Goal: Task Accomplishment & Management: Manage account settings

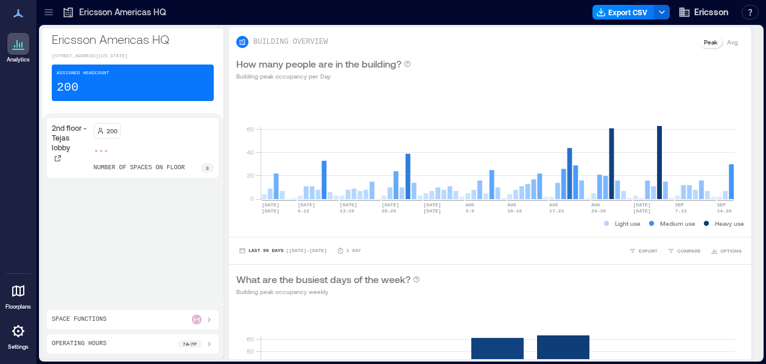
click at [16, 48] on icon at bounding box center [18, 44] width 15 height 15
click at [22, 10] on icon at bounding box center [18, 13] width 15 height 15
click at [19, 13] on icon at bounding box center [18, 13] width 15 height 15
click at [14, 286] on icon at bounding box center [18, 292] width 12 height 12
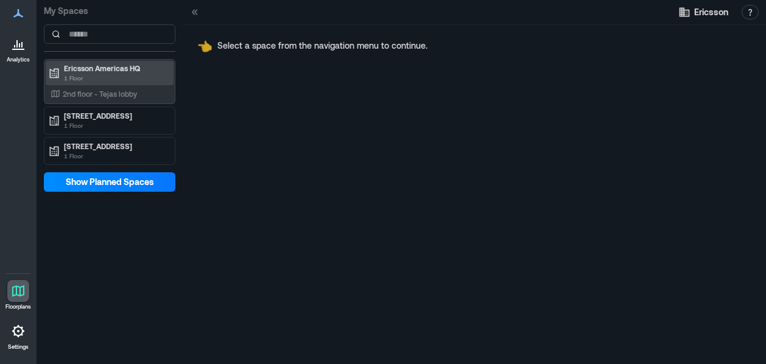
click at [119, 73] on p "1 Floor" at bounding box center [115, 78] width 102 height 10
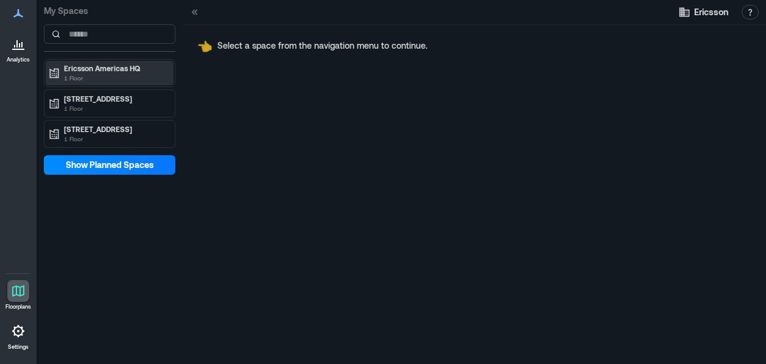
click at [119, 73] on p "1 Floor" at bounding box center [115, 78] width 102 height 10
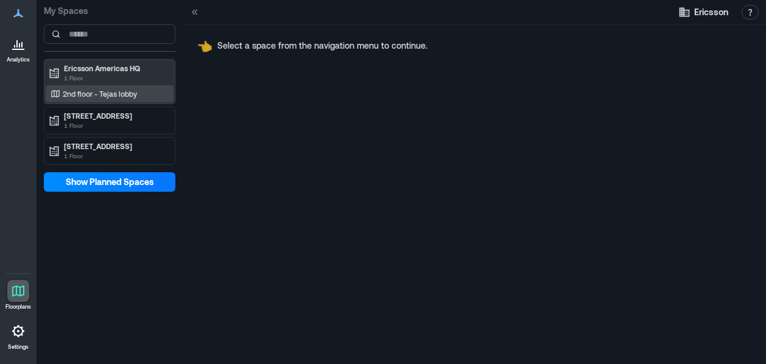
click at [118, 91] on p "2nd floor - Tejas lobby" at bounding box center [100, 94] width 74 height 10
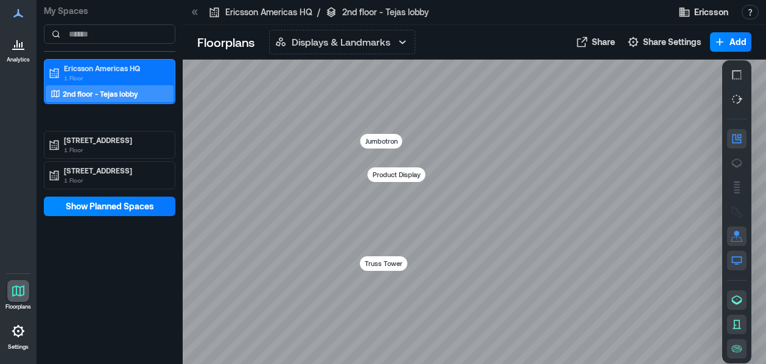
drag, startPoint x: 464, startPoint y: 228, endPoint x: 448, endPoint y: 127, distance: 102.9
click at [448, 127] on div at bounding box center [474, 212] width 583 height 305
click at [703, 10] on span "Ericsson" at bounding box center [711, 12] width 34 height 12
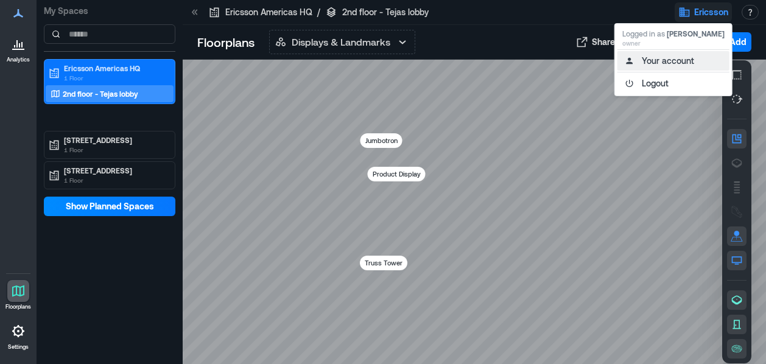
click at [666, 61] on button "Your account" at bounding box center [673, 60] width 112 height 19
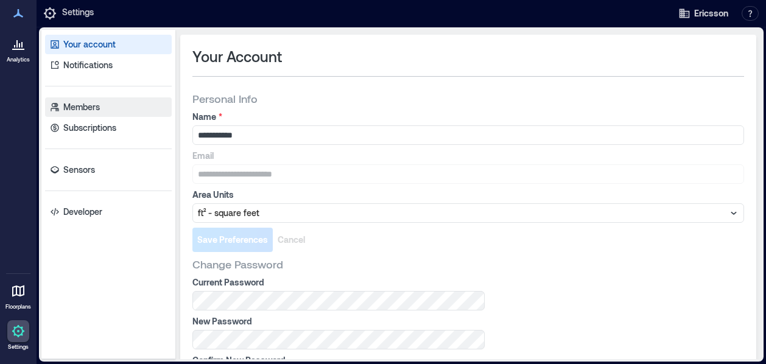
click at [105, 105] on link "Members" at bounding box center [108, 106] width 127 height 19
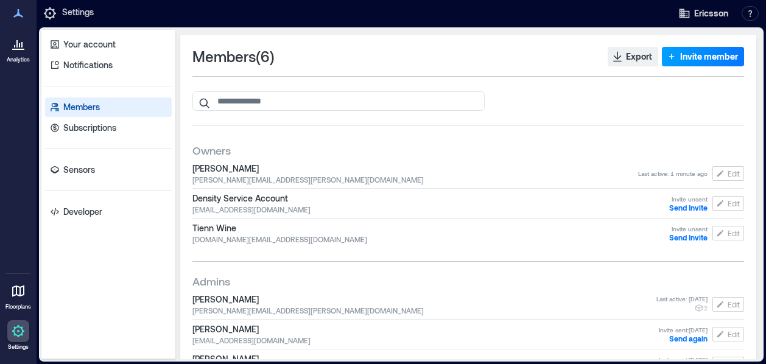
click at [683, 55] on span "Invite member" at bounding box center [709, 57] width 58 height 12
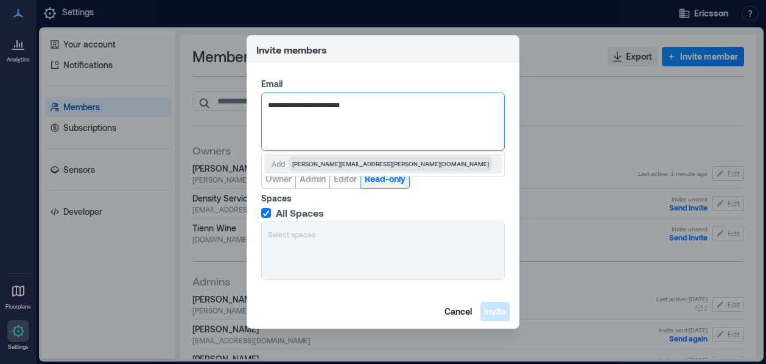
type input "**********"
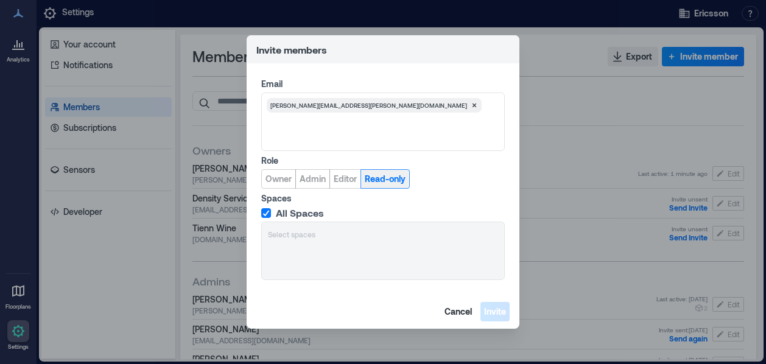
click at [376, 178] on span "Read-only" at bounding box center [385, 179] width 41 height 12
click at [268, 209] on div at bounding box center [265, 213] width 7 height 9
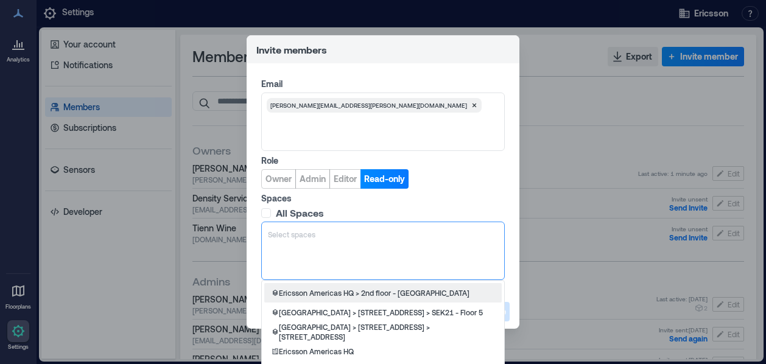
click at [297, 234] on div "7 results available. Use Up and Down to choose options, press Enter to select t…" at bounding box center [383, 251] width 244 height 58
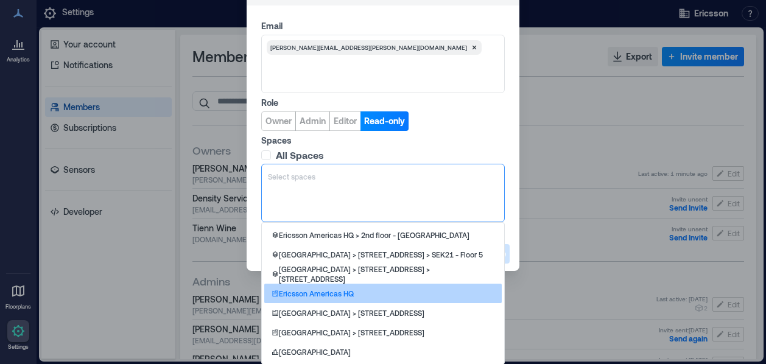
click at [306, 300] on div "Ericsson Americas HQ" at bounding box center [382, 293] width 237 height 19
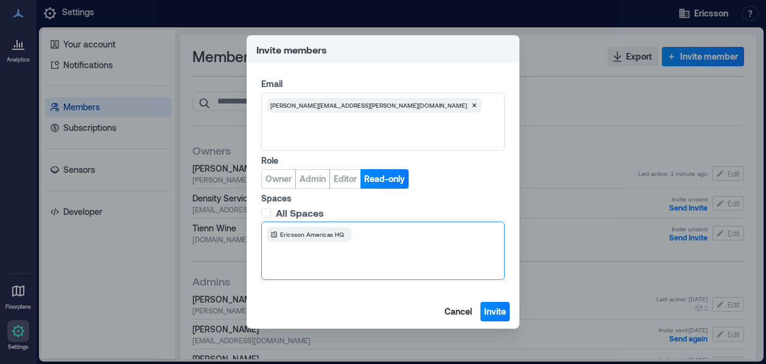
scroll to position [0, 0]
click at [497, 315] on span "Invite" at bounding box center [495, 312] width 22 height 12
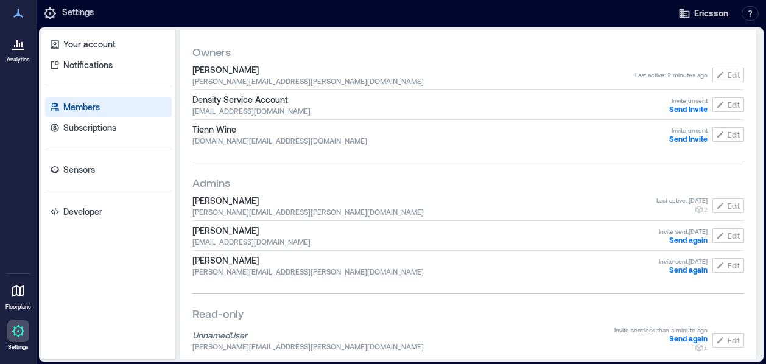
scroll to position [118, 0]
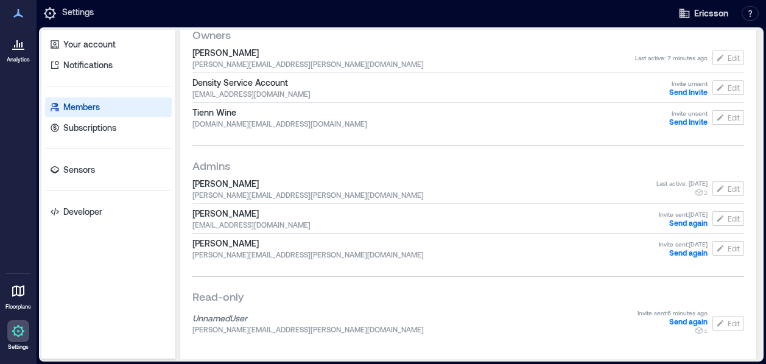
scroll to position [118, 0]
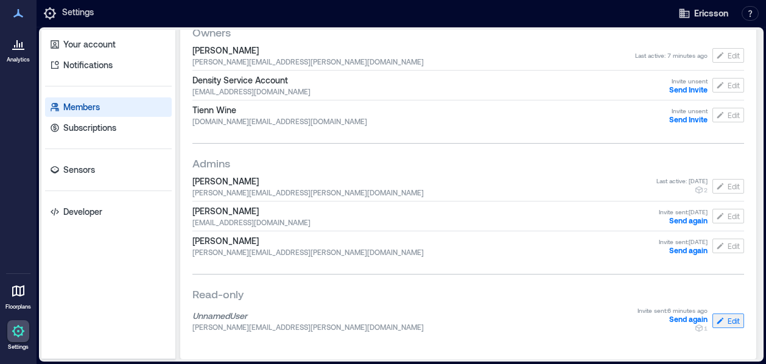
click at [716, 320] on icon "button" at bounding box center [721, 321] width 10 height 10
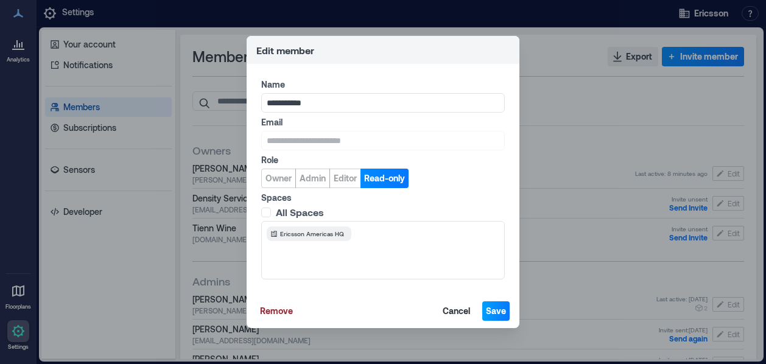
type input "**********"
click at [499, 314] on span "Save" at bounding box center [496, 311] width 20 height 12
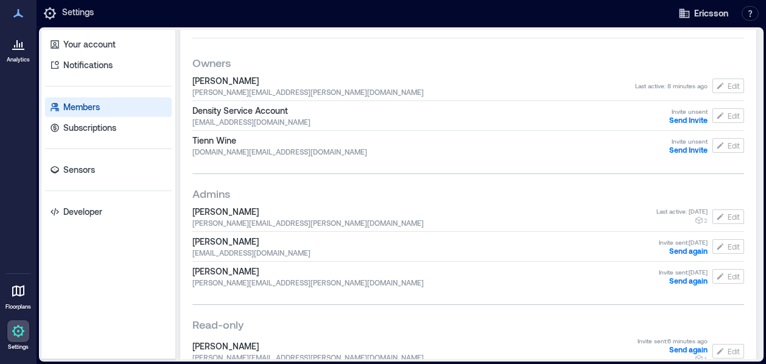
scroll to position [118, 0]
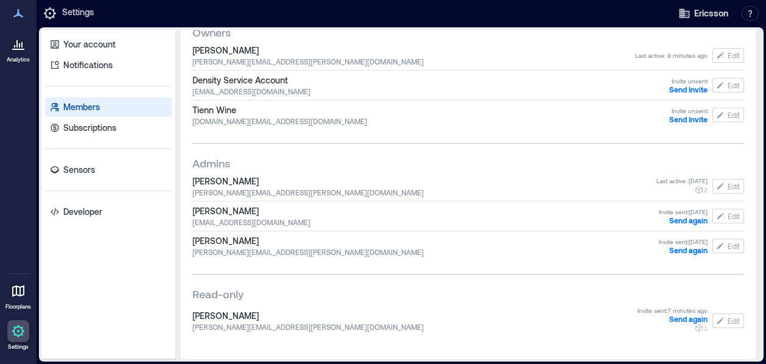
click at [15, 51] on div at bounding box center [18, 44] width 22 height 22
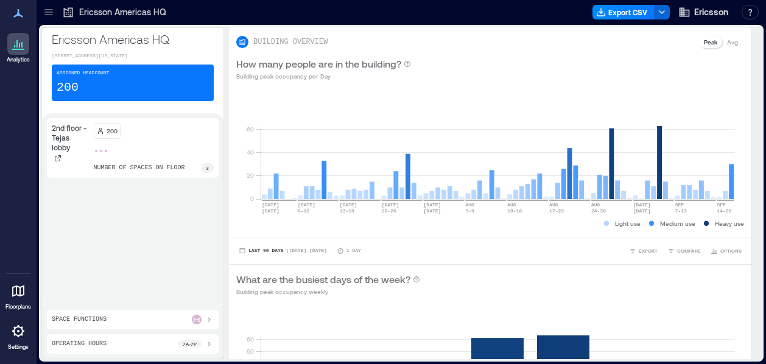
click at [18, 289] on icon at bounding box center [18, 291] width 15 height 15
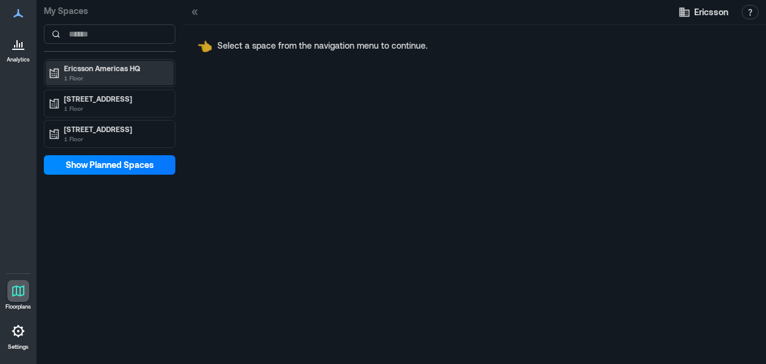
click at [108, 71] on p "Ericsson Americas HQ" at bounding box center [115, 68] width 102 height 10
